Goal: Find specific page/section: Find specific page/section

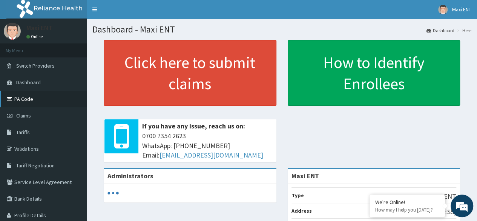
click at [42, 99] on link "PA Code" at bounding box center [43, 99] width 87 height 17
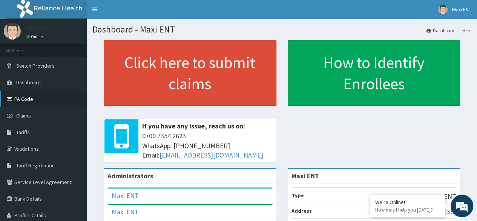
click at [37, 102] on link "PA Code" at bounding box center [43, 99] width 87 height 17
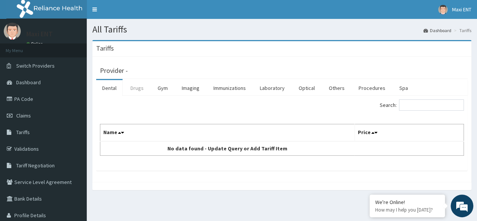
click at [140, 89] on link "Drugs" at bounding box center [137, 88] width 25 height 16
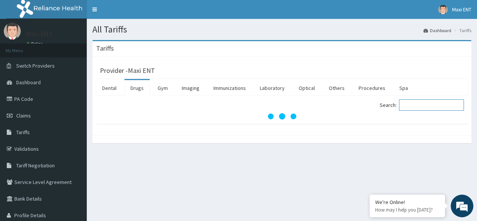
click at [415, 108] on input "Search:" at bounding box center [431, 104] width 65 height 11
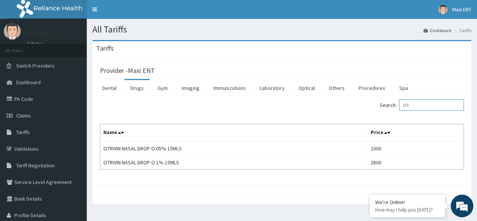
type input "O"
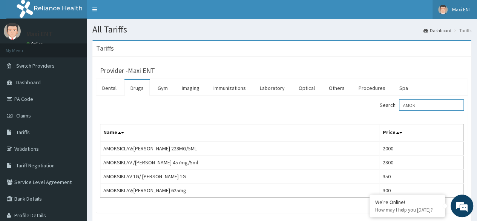
type input "AMOK"
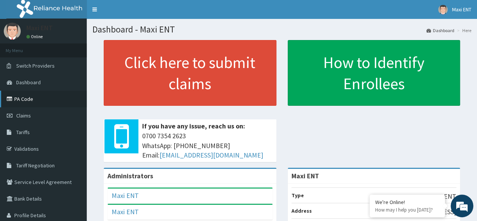
click at [29, 100] on link "PA Code" at bounding box center [43, 99] width 87 height 17
